Goal: Task Accomplishment & Management: Manage account settings

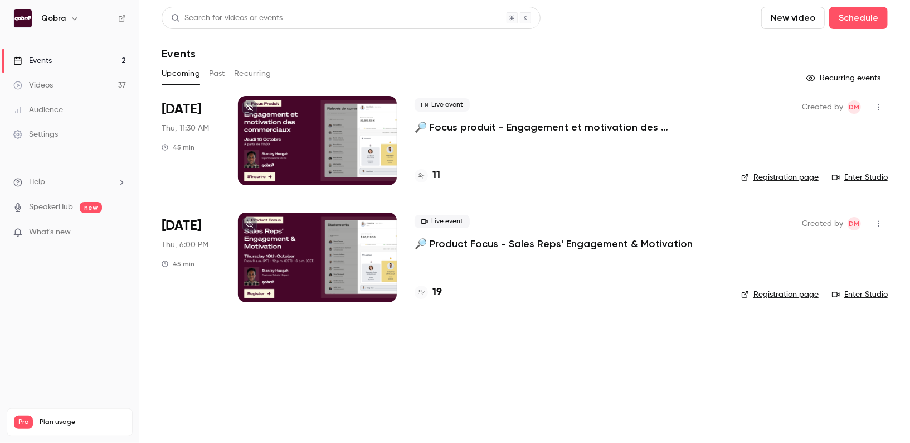
click at [472, 127] on p "🔎 Focus produit - Engagement et motivation des commerciaux" at bounding box center [569, 126] width 309 height 13
click at [437, 176] on h4 "11" at bounding box center [437, 175] width 8 height 15
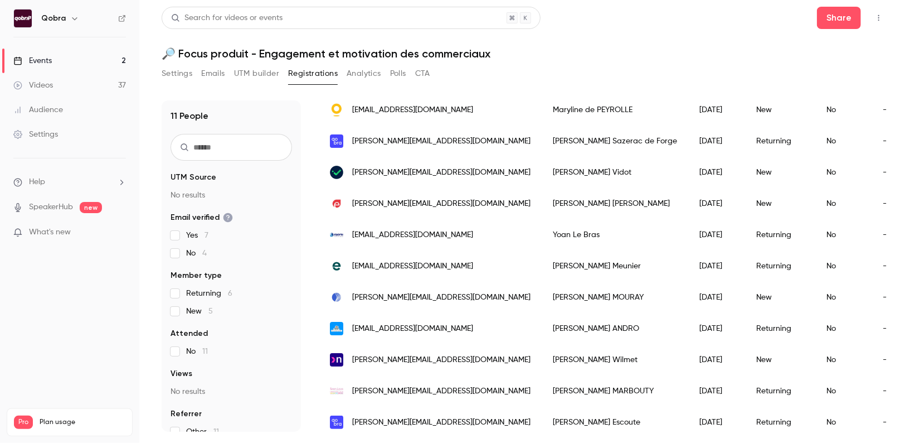
scroll to position [118, 0]
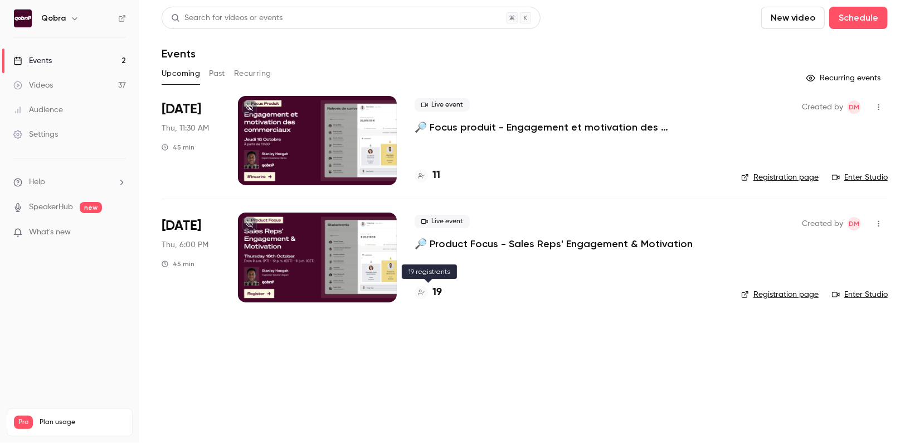
click at [437, 293] on h4 "19" at bounding box center [437, 292] width 9 height 15
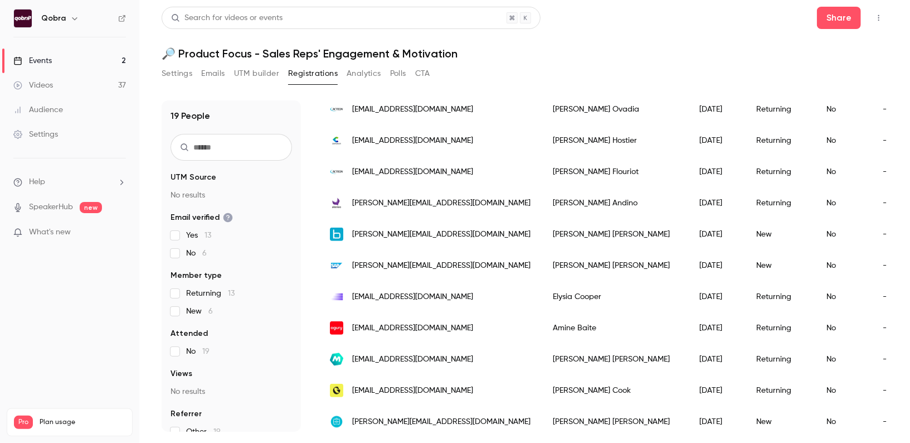
scroll to position [367, 0]
